Goal: Task Accomplishment & Management: Use online tool/utility

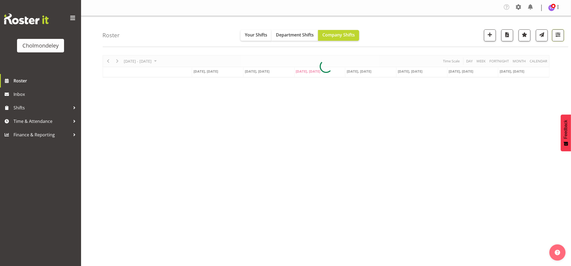
click at [558, 34] on span "button" at bounding box center [558, 34] width 7 height 7
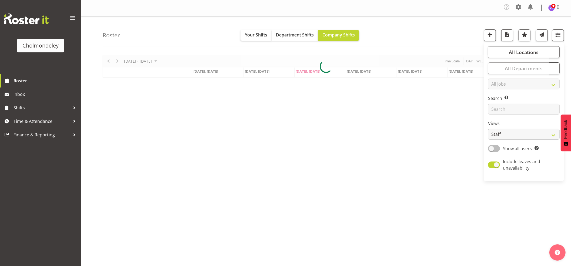
click at [497, 149] on span at bounding box center [494, 148] width 12 height 7
click at [492, 149] on input "Show all users Show only rostered employees" at bounding box center [490, 149] width 4 height 4
checkbox input "true"
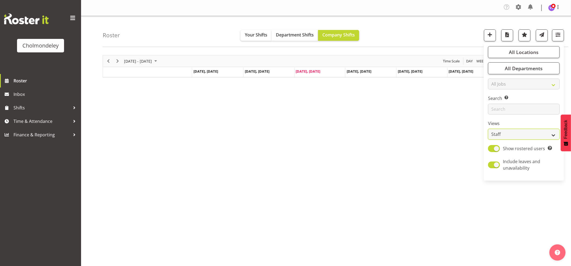
click at [557, 135] on select "Staff Role Shift - Horizontal Shift - Vertical Staff - Location" at bounding box center [524, 134] width 72 height 11
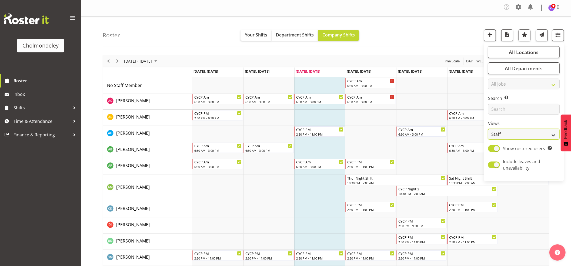
select select "shift"
click at [488, 129] on select "Staff Role Shift - Horizontal Shift - Vertical Staff - Location" at bounding box center [524, 134] width 72 height 11
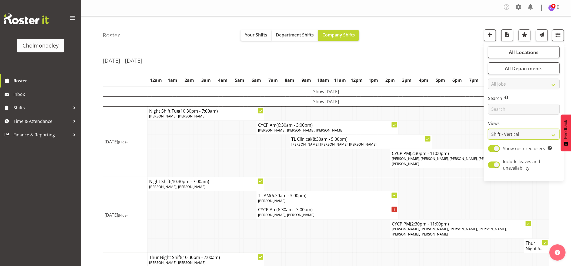
scroll to position [72, 0]
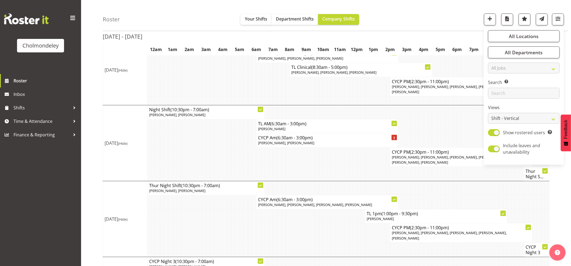
click at [216, 148] on td at bounding box center [216, 157] width 4 height 19
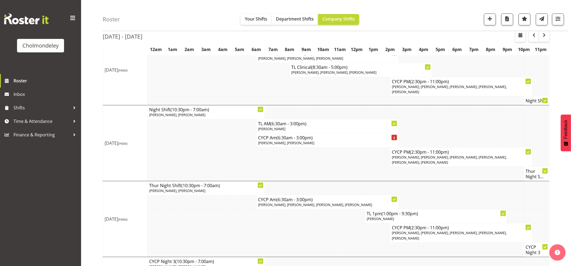
scroll to position [158, 0]
